Goal: Task Accomplishment & Management: Use online tool/utility

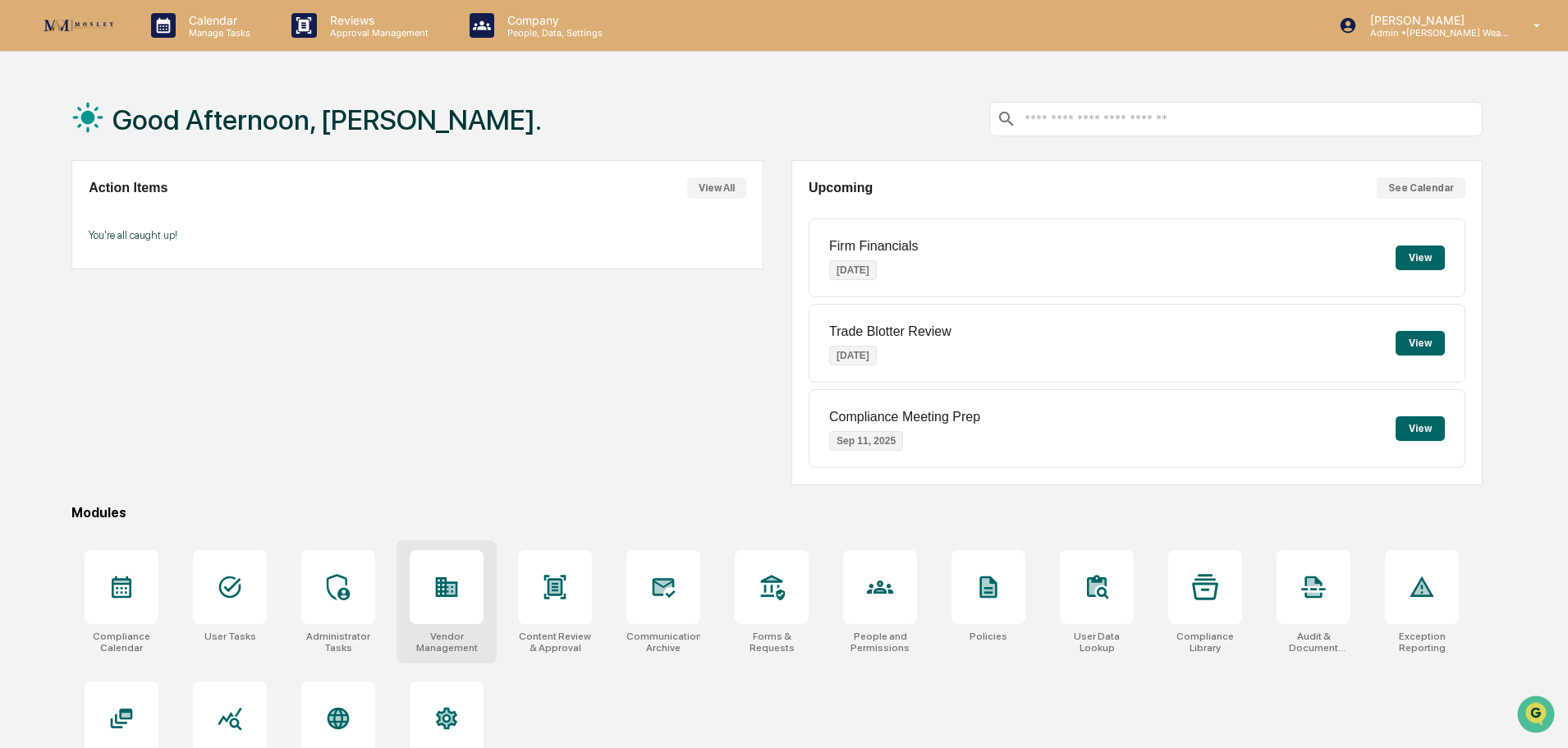
click at [455, 584] on icon at bounding box center [447, 587] width 23 height 20
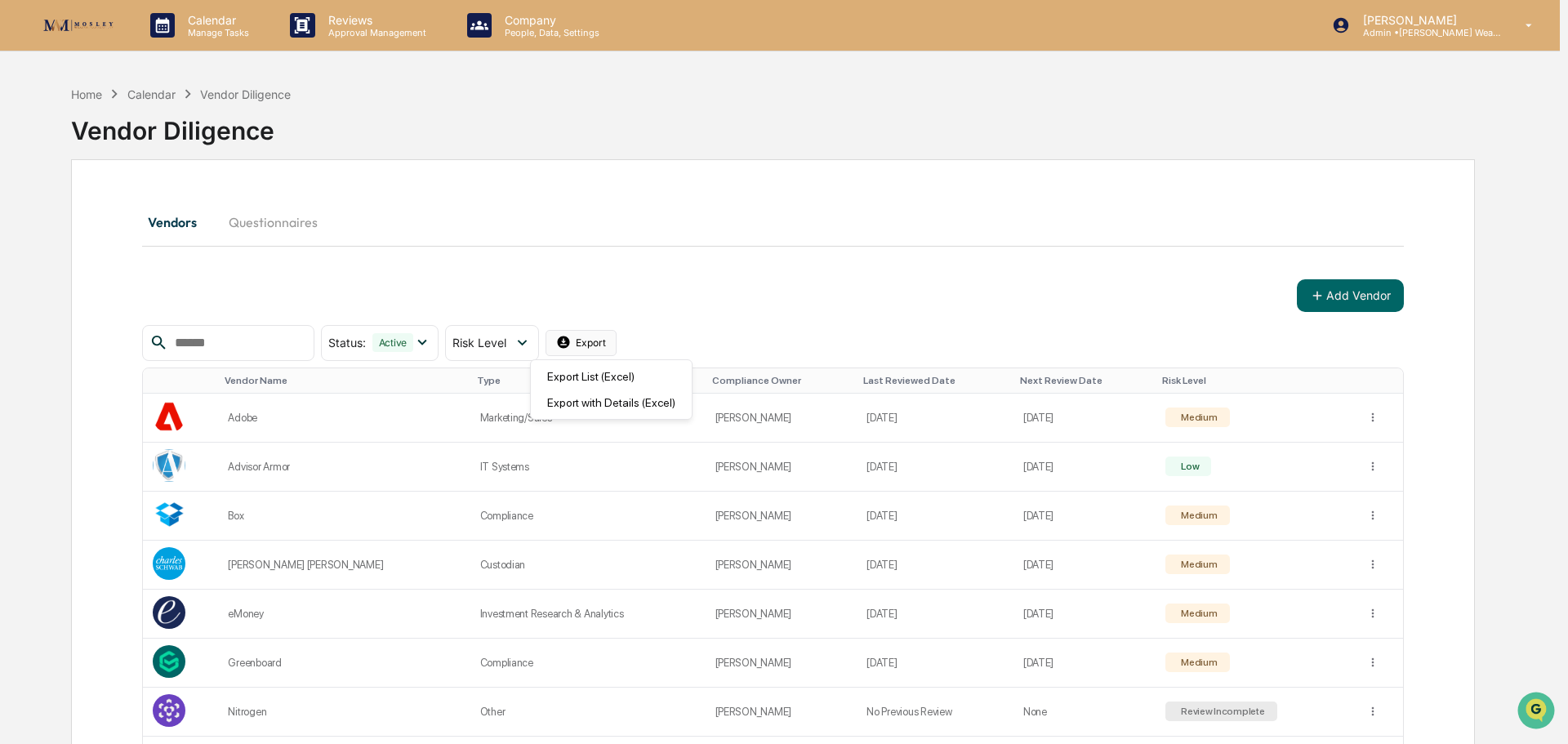
click at [614, 343] on html "Calendar Manage Tasks Reviews Approval Management Company People, Data, Setting…" at bounding box center [784, 372] width 1568 height 744
click at [588, 379] on div "Export List (Excel)" at bounding box center [611, 377] width 155 height 26
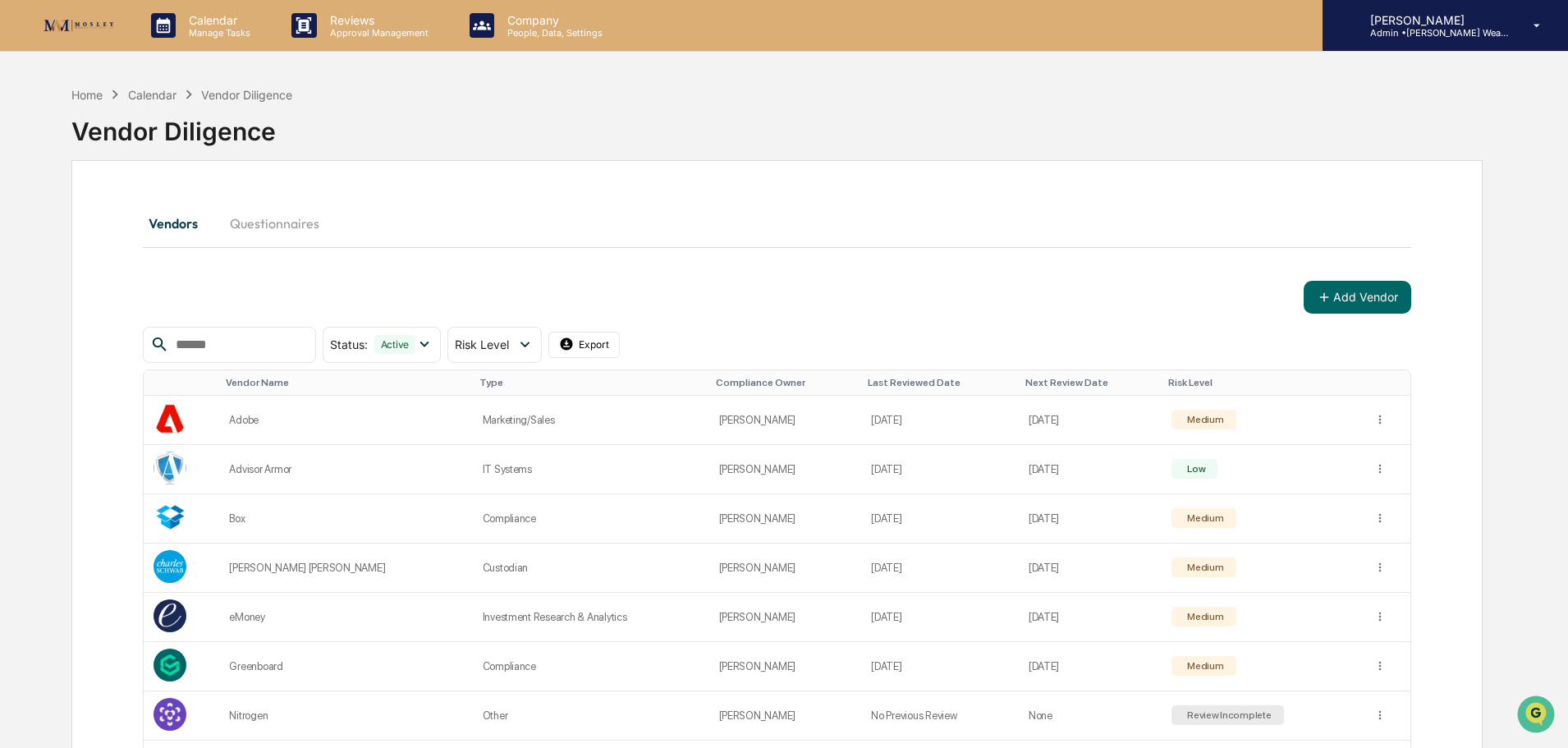
click at [1468, 23] on p "[PERSON_NAME]" at bounding box center [1433, 20] width 153 height 14
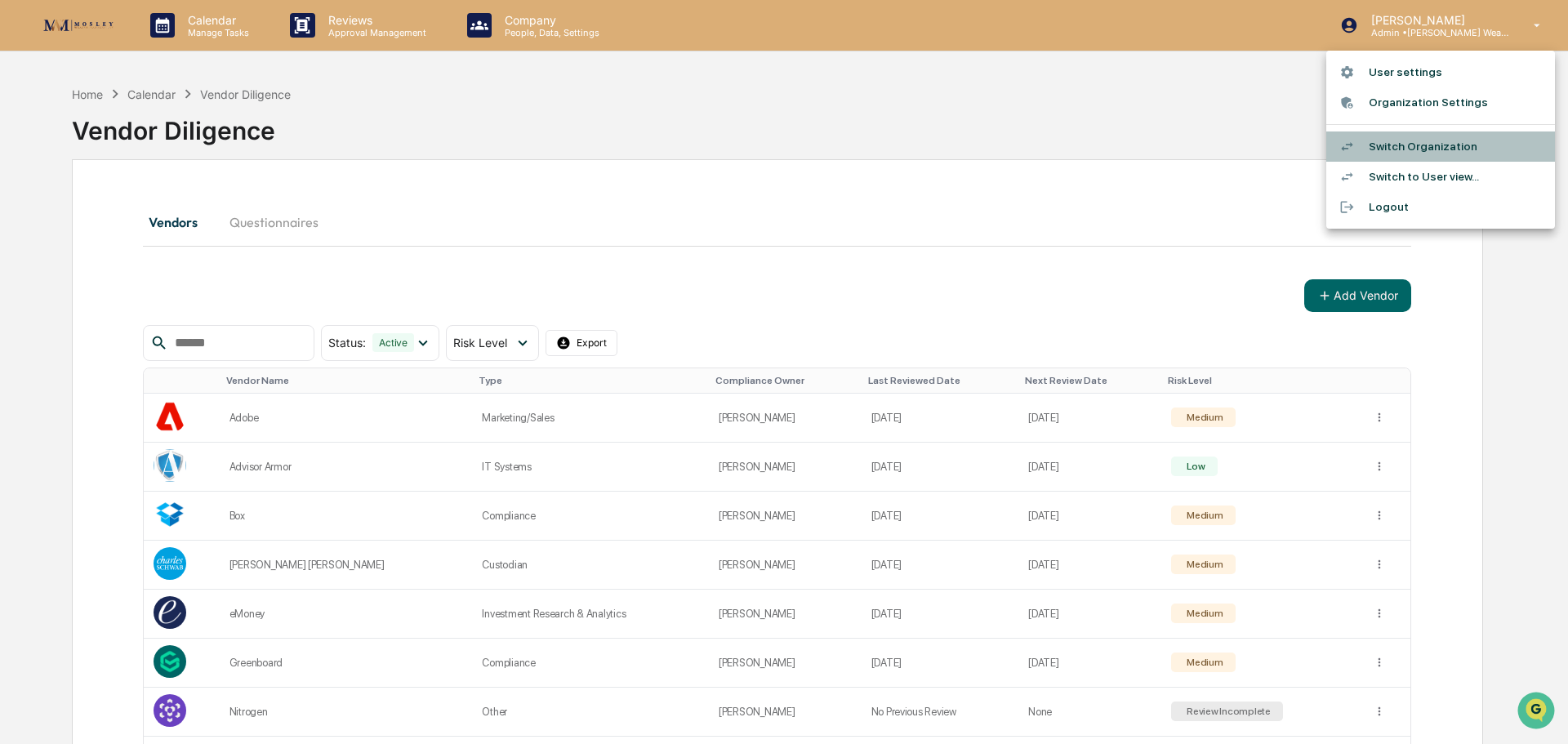
click at [1411, 148] on li "Switch Organization" at bounding box center [1441, 146] width 229 height 30
